Goal: Task Accomplishment & Management: Complete application form

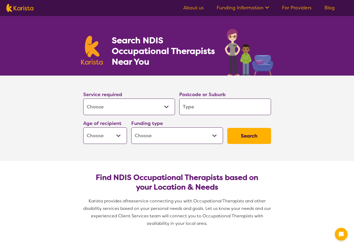
select select "[MEDICAL_DATA]"
click at [203, 109] on input "search" at bounding box center [225, 106] width 92 height 17
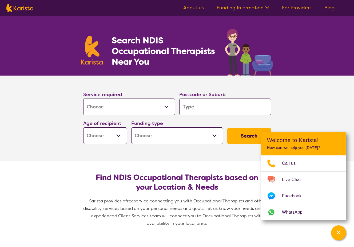
type input "3"
type input "31"
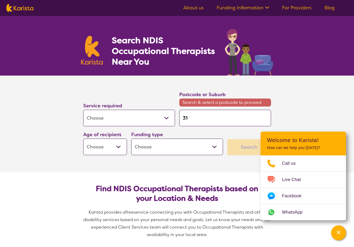
type input "319"
type input "3199"
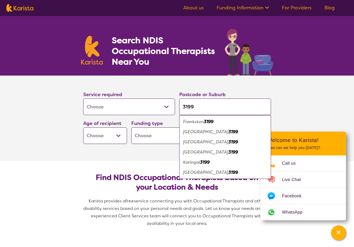
type input "3199"
click at [118, 135] on select "Early Childhood - 0 to 9 Child - 10 to 11 Adolescent - 12 to 17 Adult - 18 to 6…" at bounding box center [105, 135] width 44 height 17
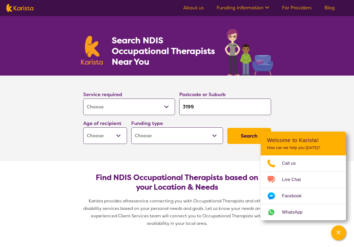
select select "EC"
click at [83, 127] on select "Early Childhood - 0 to 9 Child - 10 to 11 Adolescent - 12 to 17 Adult - 18 to 6…" at bounding box center [105, 135] width 44 height 17
select select "EC"
click at [156, 138] on select "Home Care Package (HCP) National Disability Insurance Scheme (NDIS) I don't know" at bounding box center [177, 135] width 92 height 17
select select "NDIS"
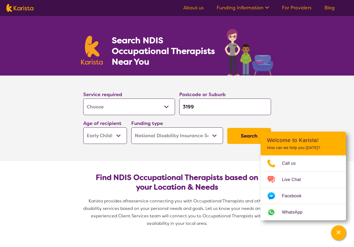
click at [131, 127] on select "Home Care Package (HCP) National Disability Insurance Scheme (NDIS) I don't know" at bounding box center [177, 135] width 92 height 17
select select "NDIS"
click at [232, 131] on button "Search" at bounding box center [249, 136] width 44 height 16
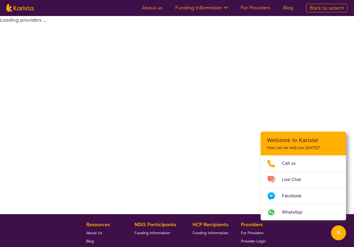
select select "by_score"
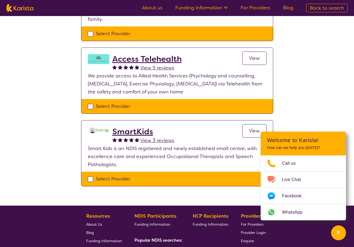
scroll to position [400, 0]
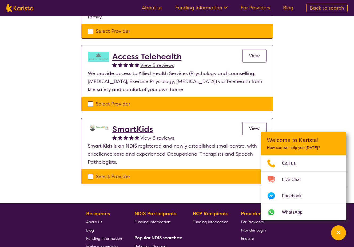
click at [253, 125] on span "View" at bounding box center [254, 128] width 11 height 6
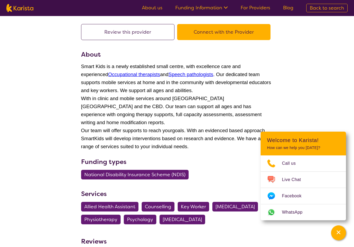
scroll to position [27, 0]
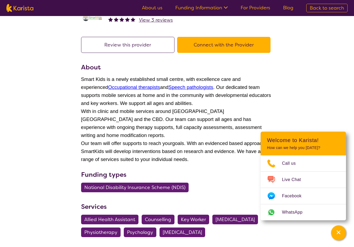
click at [229, 46] on button "Connect with the Provider" at bounding box center [223, 45] width 93 height 16
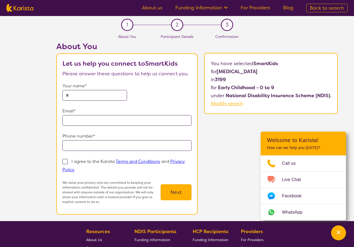
click at [104, 94] on input "text" at bounding box center [94, 95] width 65 height 11
type input "**********"
click at [67, 161] on span at bounding box center [64, 161] width 5 height 5
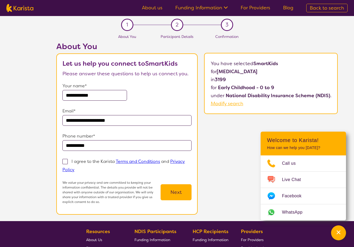
click at [74, 168] on input "I agree to the Karista Terms and Conditions and Privacy Policy" at bounding box center [75, 169] width 3 height 3
checkbox input "true"
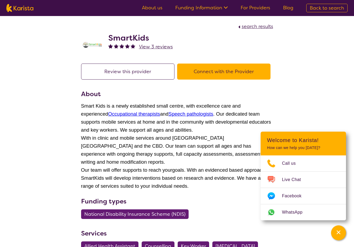
scroll to position [400, 0]
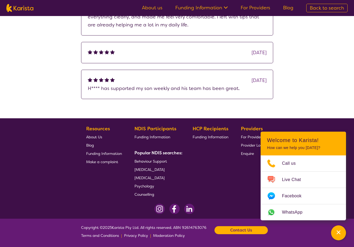
select select "by_score"
